Goal: Navigation & Orientation: Find specific page/section

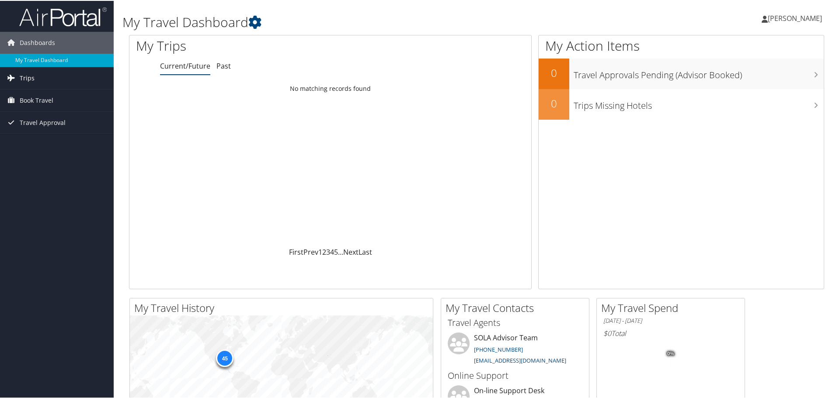
click at [30, 77] on span "Trips" at bounding box center [27, 77] width 15 height 22
click at [39, 142] on span "Book Travel" at bounding box center [37, 139] width 34 height 22
click at [43, 94] on link "Current/Future Trips" at bounding box center [57, 94] width 114 height 13
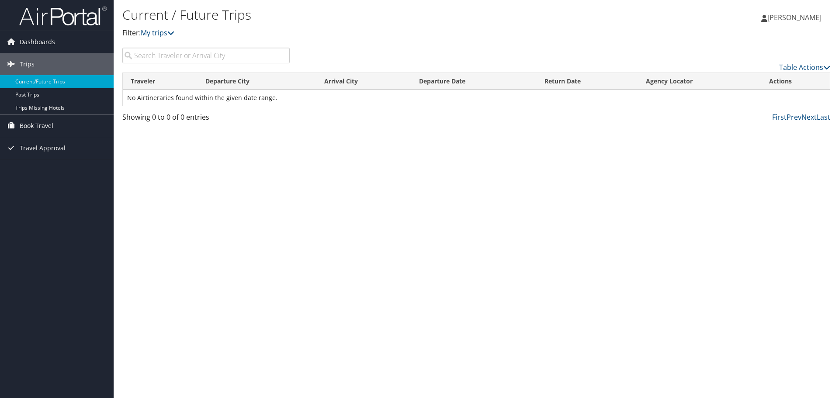
click at [42, 125] on span "Book Travel" at bounding box center [37, 126] width 34 height 22
click at [42, 141] on link "Approval Request (Beta)" at bounding box center [57, 143] width 114 height 13
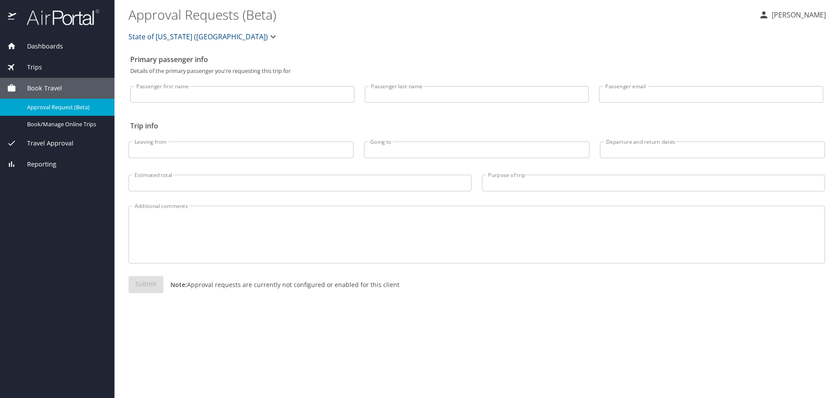
click at [37, 44] on span "Dashboards" at bounding box center [39, 47] width 47 height 10
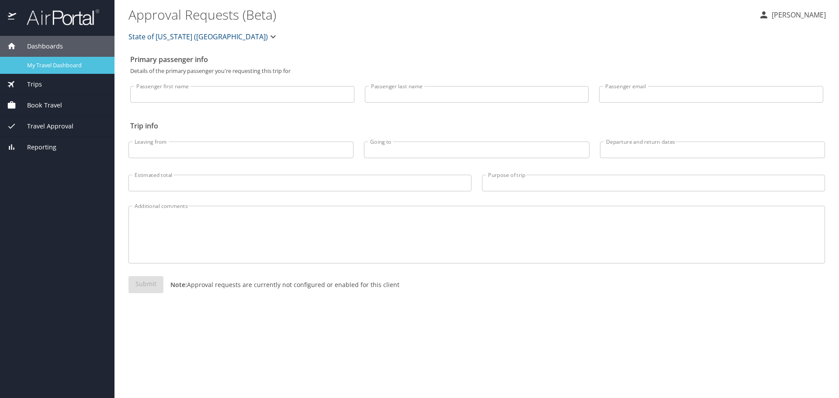
click at [42, 62] on span "My Travel Dashboard" at bounding box center [65, 65] width 77 height 8
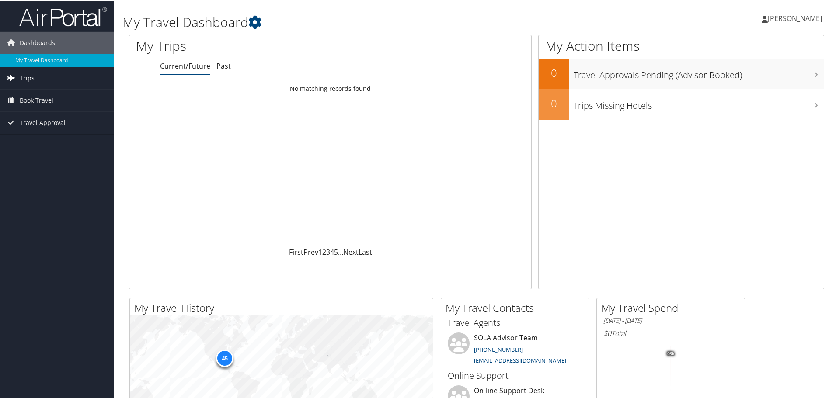
click at [30, 75] on span "Trips" at bounding box center [27, 77] width 15 height 22
click at [45, 93] on link "Current/Future Trips" at bounding box center [57, 94] width 114 height 13
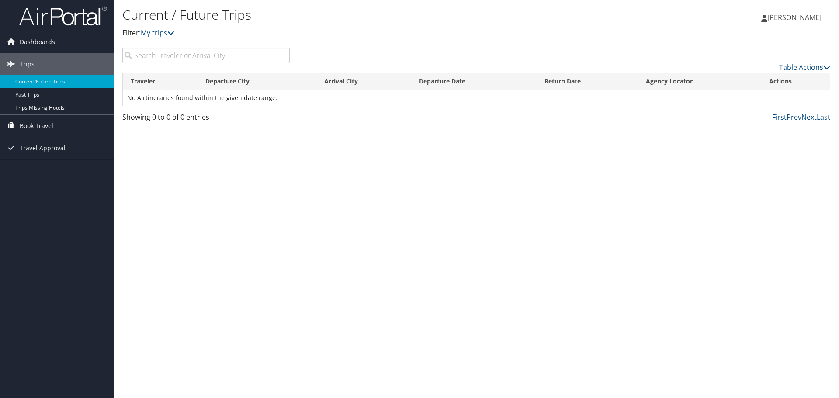
click at [37, 126] on span "Book Travel" at bounding box center [37, 126] width 34 height 22
click at [43, 158] on link "Book/Manage Online Trips" at bounding box center [57, 156] width 114 height 13
